Goal: Navigation & Orientation: Find specific page/section

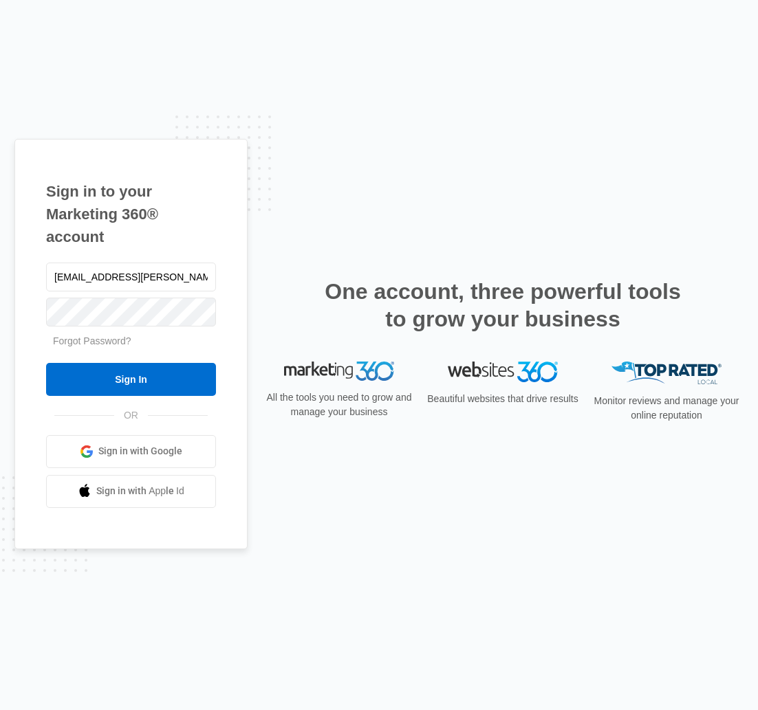
click at [127, 373] on input "Sign In" at bounding box center [131, 379] width 170 height 33
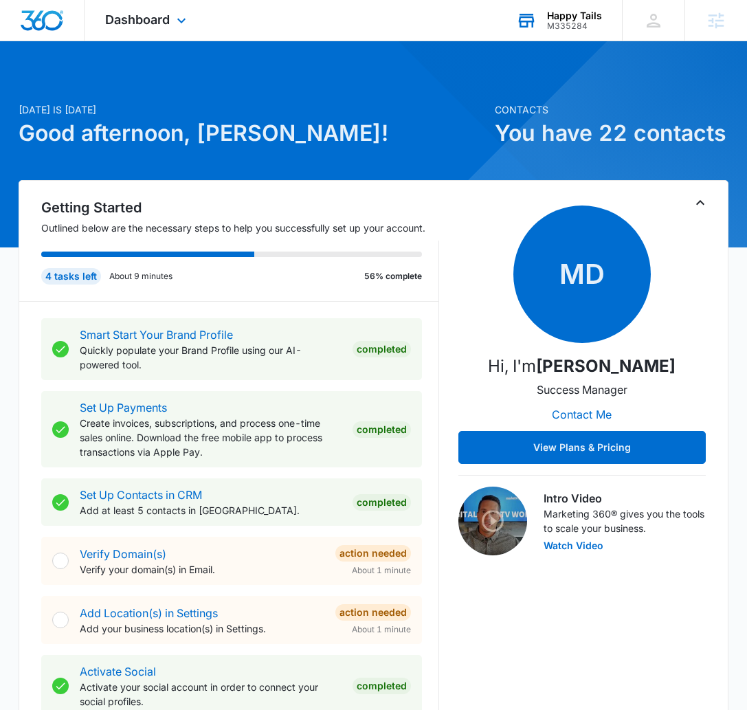
click at [576, 1] on div "Happy Tails M335284 Your Accounts View All" at bounding box center [559, 20] width 127 height 41
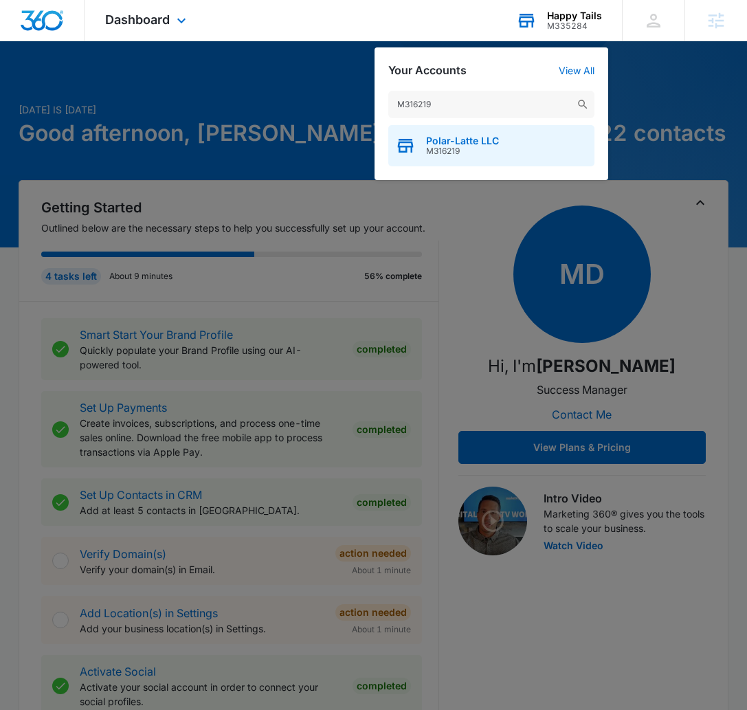
type input "M316219"
click at [481, 149] on span "M316219" at bounding box center [462, 151] width 73 height 10
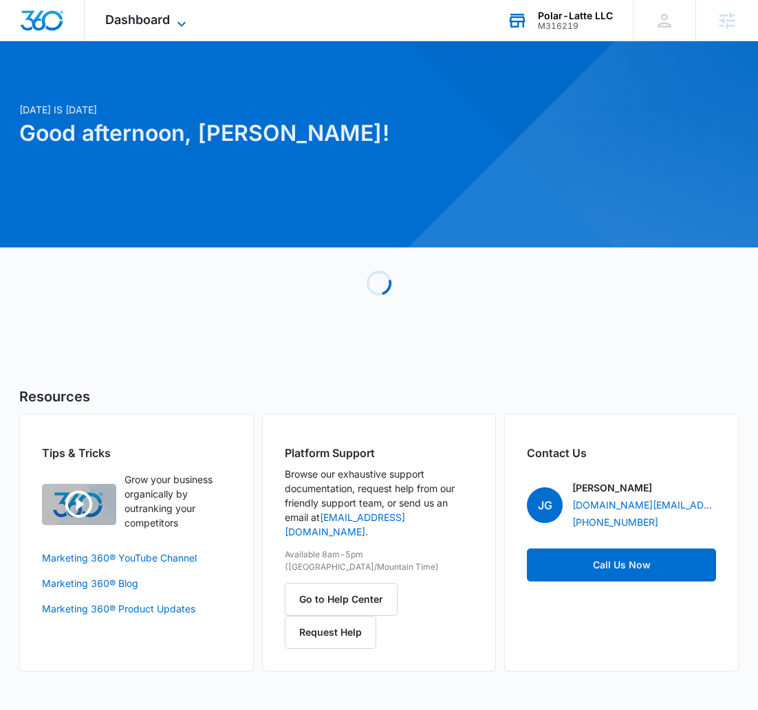
click at [139, 20] on span "Dashboard" at bounding box center [137, 19] width 65 height 14
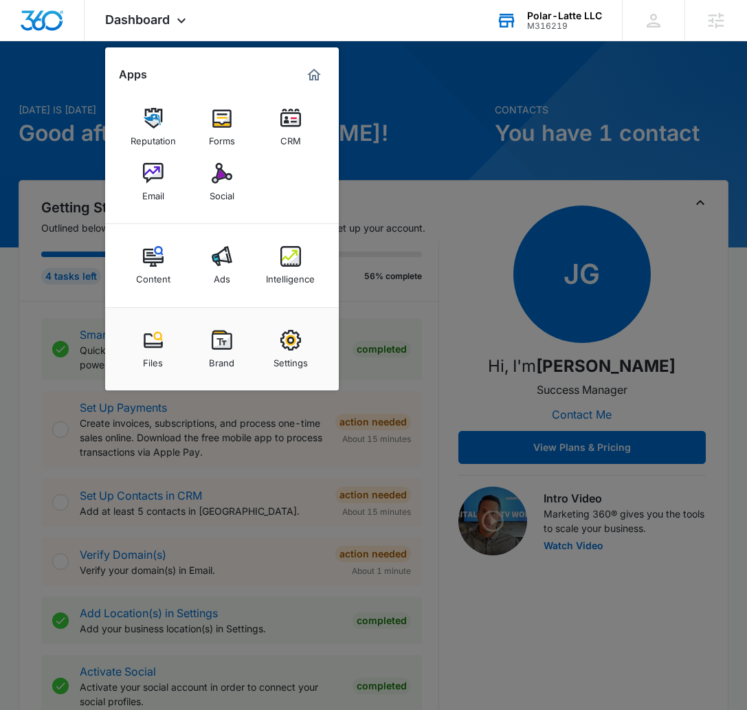
click at [541, 201] on div at bounding box center [373, 355] width 747 height 710
